Goal: Information Seeking & Learning: Find specific page/section

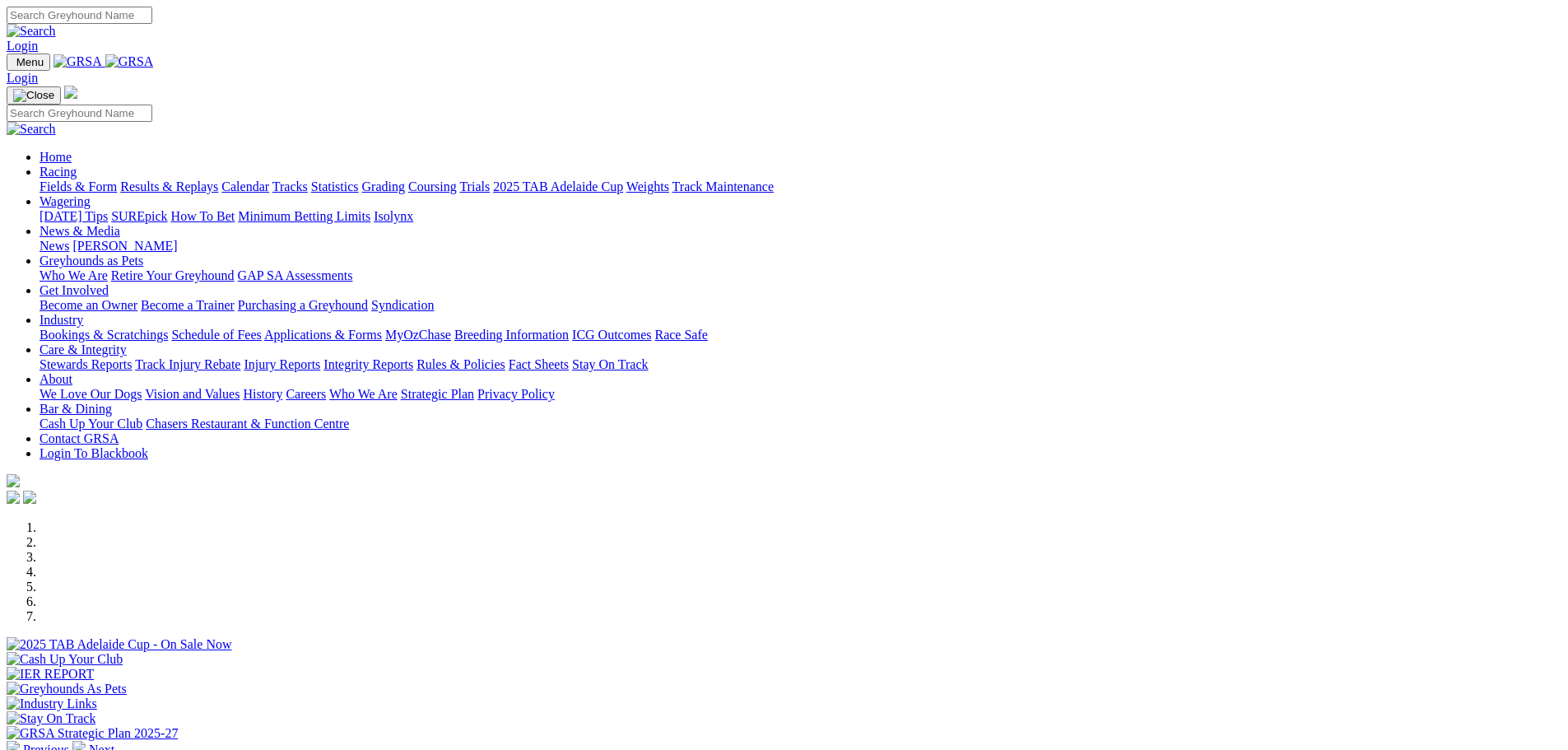
click at [413, 357] on link "Integrity Reports" at bounding box center [368, 364] width 90 height 14
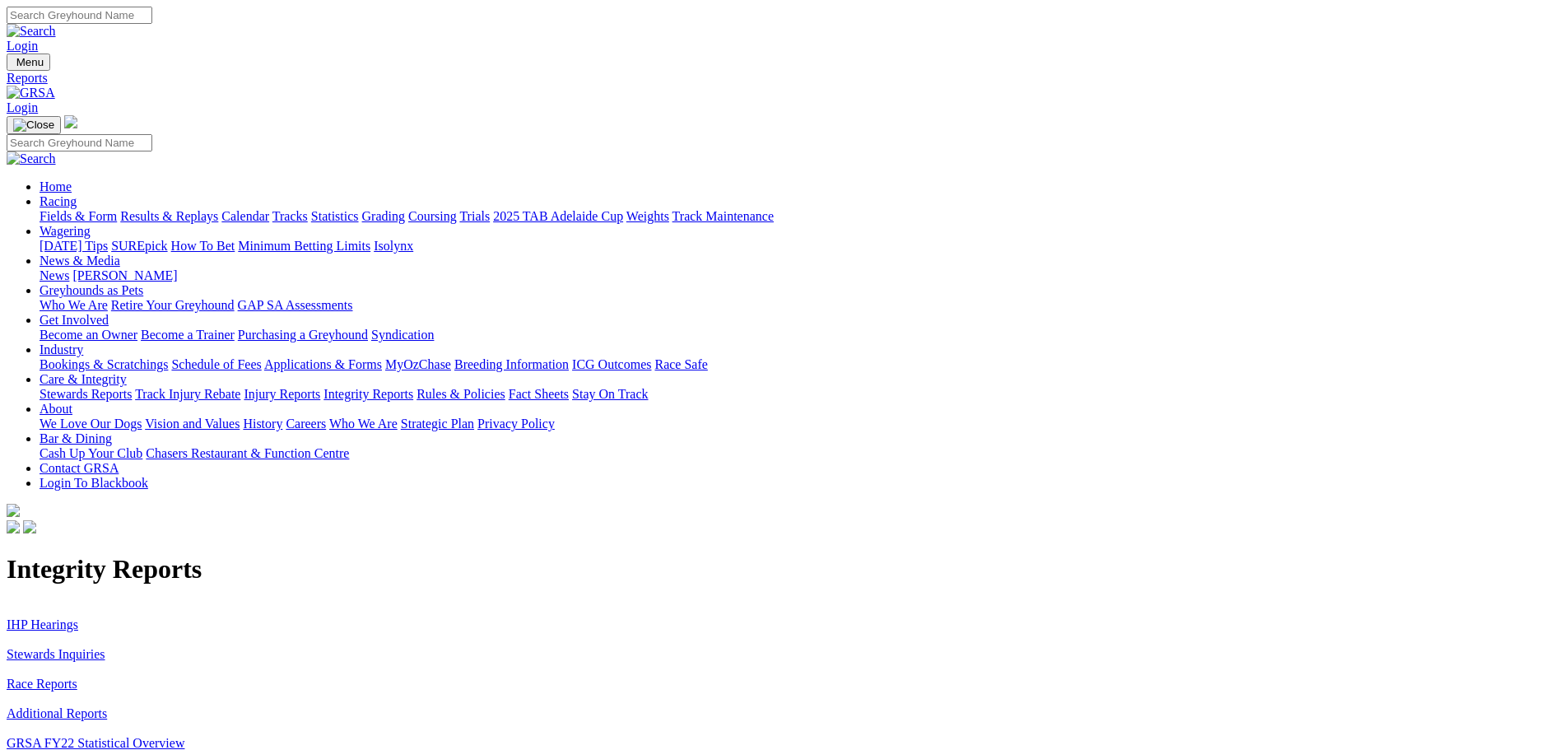
click at [78, 617] on link "IHP Hearings" at bounding box center [42, 624] width 72 height 14
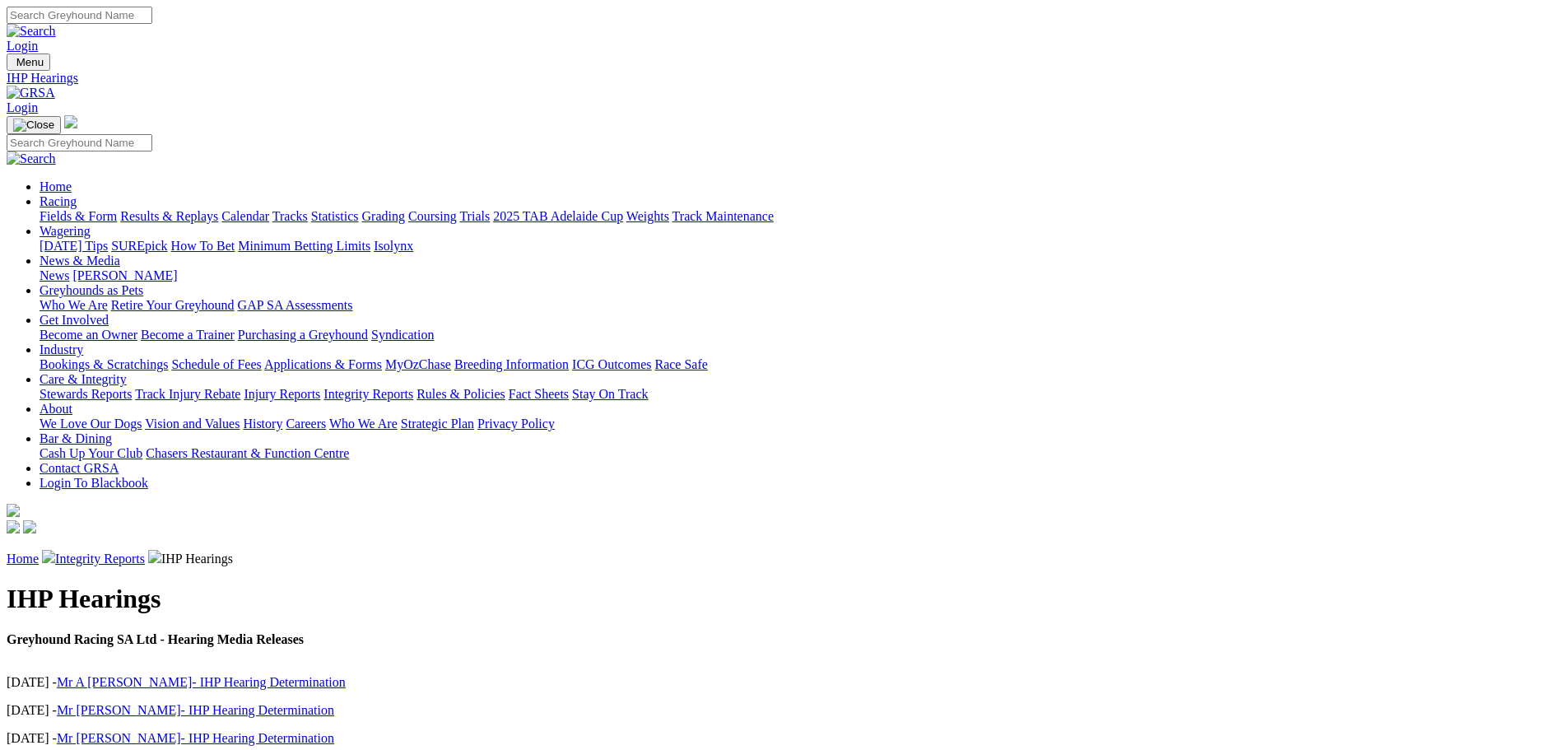
click at [345, 674] on link "Mr A Holmes- IHP Hearing Determination" at bounding box center [201, 681] width 289 height 14
click at [334, 703] on link "Mr B Jones- IHP Hearing Determination" at bounding box center [195, 710] width 277 height 14
click at [334, 731] on link "Mr [PERSON_NAME]- IHP Hearing Determination" at bounding box center [195, 738] width 277 height 14
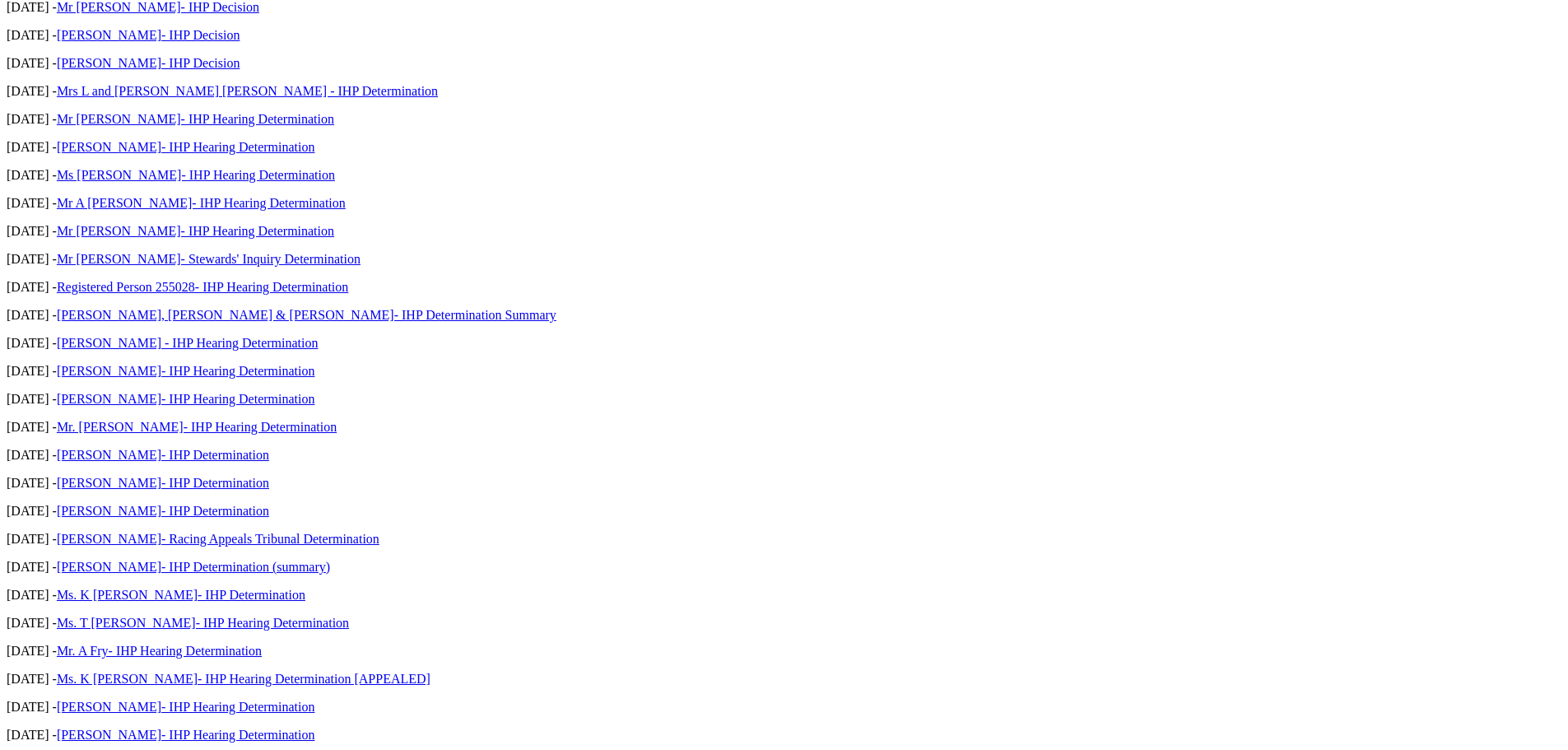
scroll to position [1097, 0]
